Goal: Find specific page/section: Find specific page/section

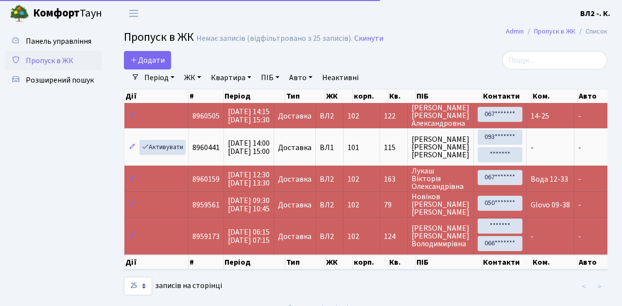
select select "25"
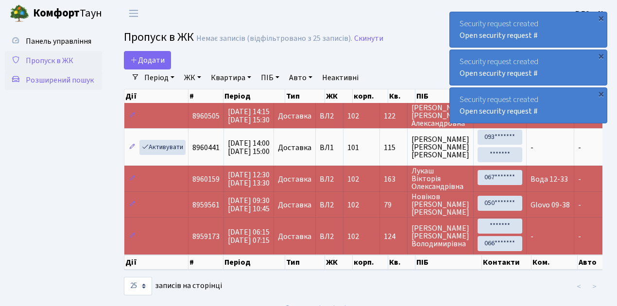
click at [68, 78] on span "Розширений пошук" at bounding box center [60, 80] width 68 height 11
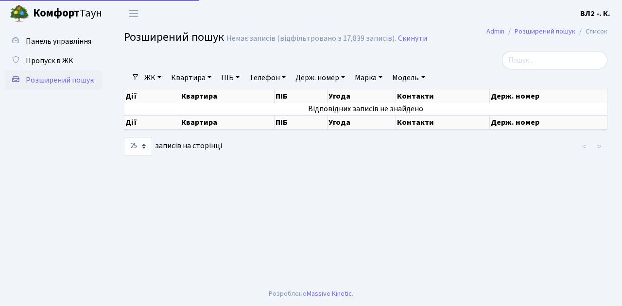
select select "25"
click at [210, 78] on link "Квартира" at bounding box center [191, 78] width 48 height 17
type input "115"
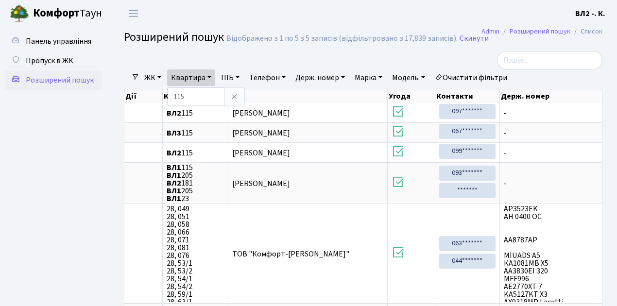
click at [61, 163] on ul "Панель управління Пропуск в ЖК Розширений пошук" at bounding box center [53, 186] width 97 height 309
click at [39, 59] on span "Пропуск в ЖК" at bounding box center [50, 60] width 48 height 11
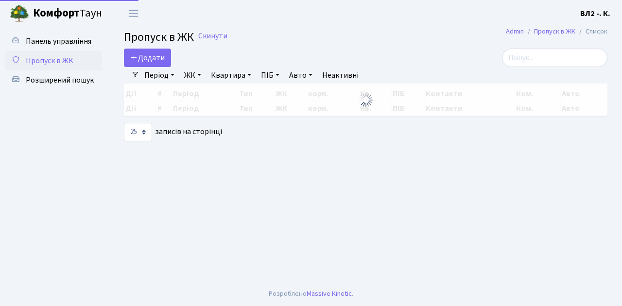
select select "25"
